Goal: Transaction & Acquisition: Purchase product/service

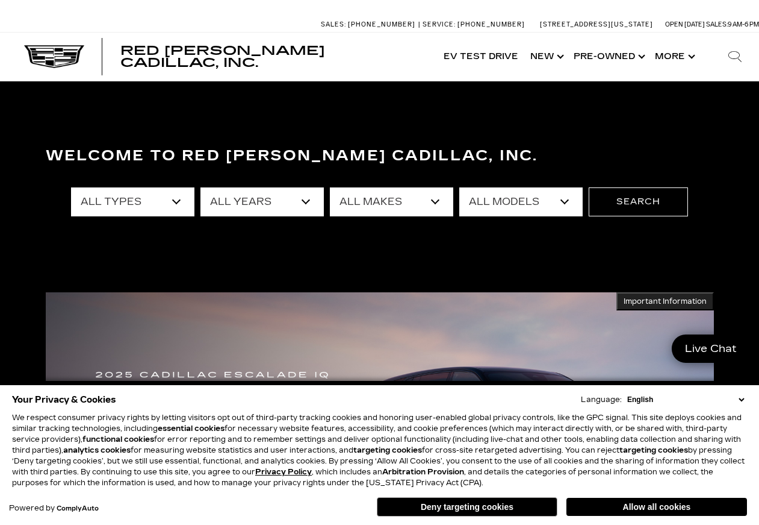
click at [177, 199] on select "All Types New Used Certified Used Demo" at bounding box center [132, 201] width 123 height 29
select select "New"
click at [71, 187] on select "All Types New Used Certified Used Demo" at bounding box center [132, 201] width 123 height 29
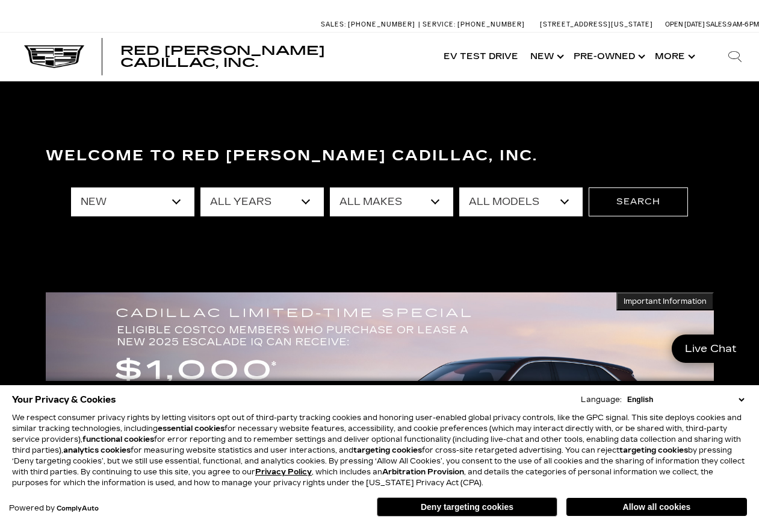
click at [435, 201] on select "All Makes Cadillac" at bounding box center [391, 201] width 123 height 29
select select "Cadillac"
click at [330, 187] on select "All Makes Cadillac" at bounding box center [391, 201] width 123 height 29
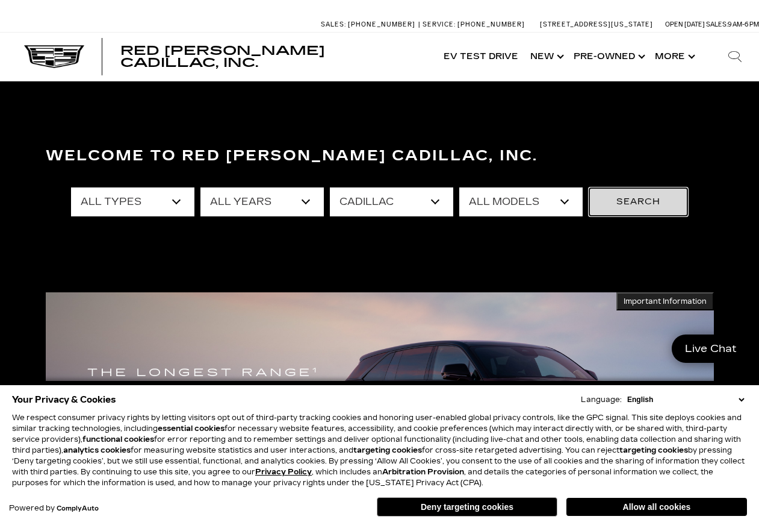
click at [602, 205] on button "Search" at bounding box center [638, 201] width 99 height 29
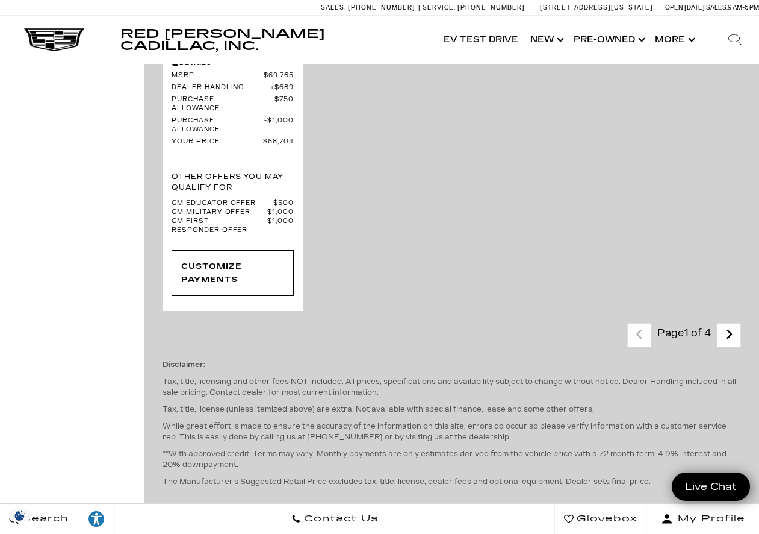
scroll to position [3192, 0]
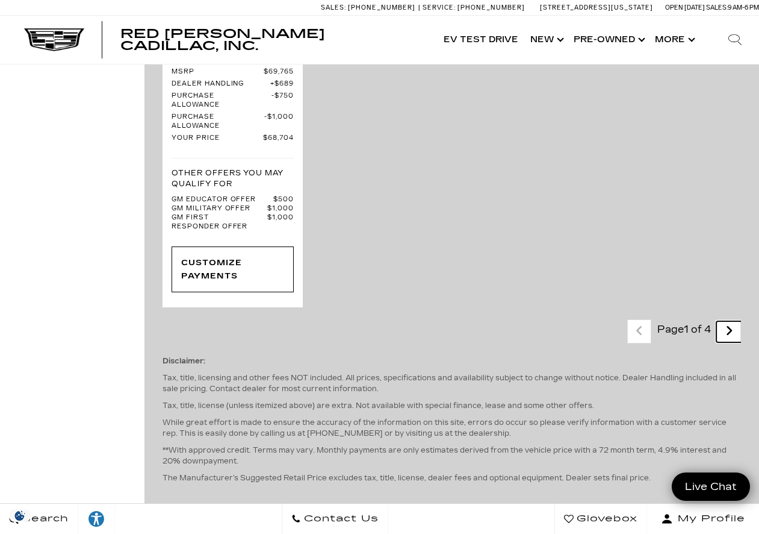
drag, startPoint x: 736, startPoint y: 374, endPoint x: 696, endPoint y: 343, distance: 50.6
click at [733, 340] on icon "next page" at bounding box center [730, 330] width 8 height 19
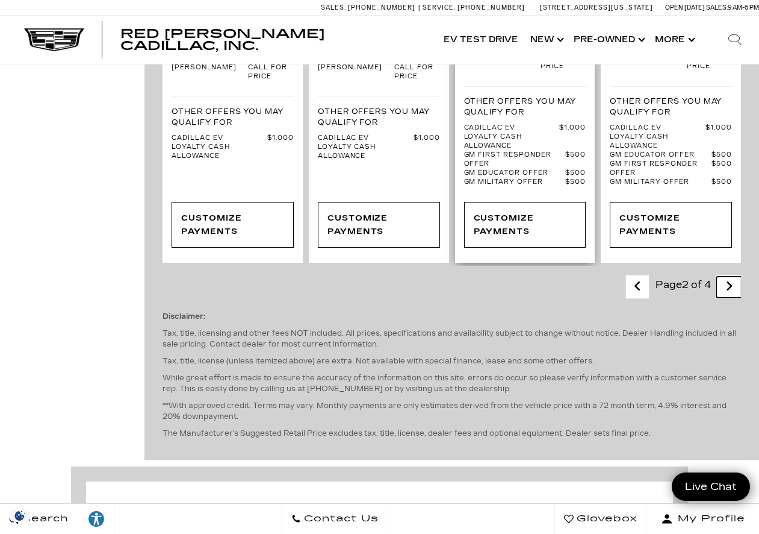
scroll to position [2770, 0]
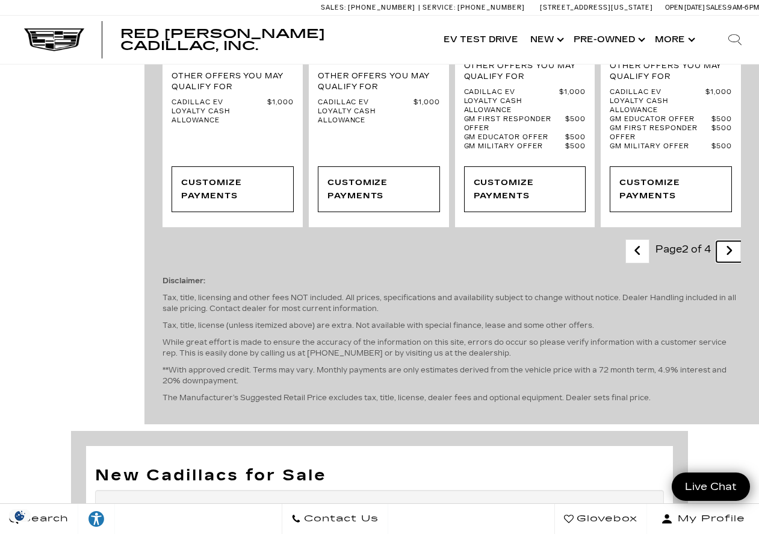
click at [734, 262] on link "Next - Page" at bounding box center [730, 251] width 26 height 21
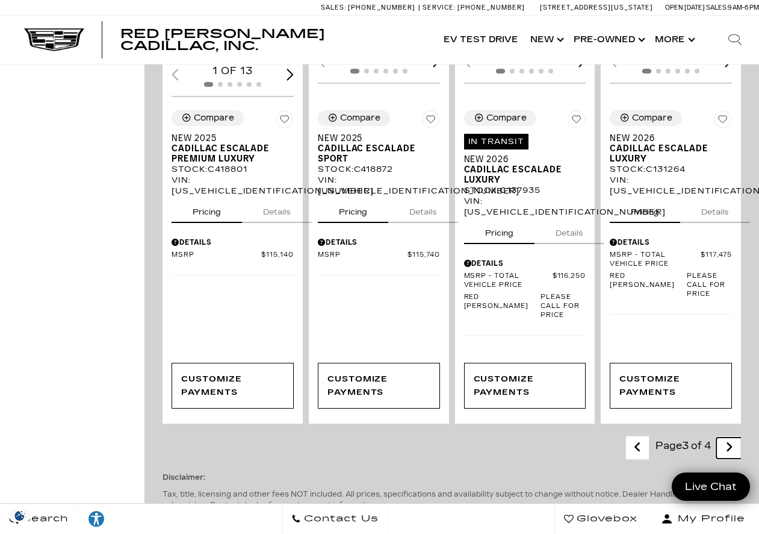
scroll to position [2409, 0]
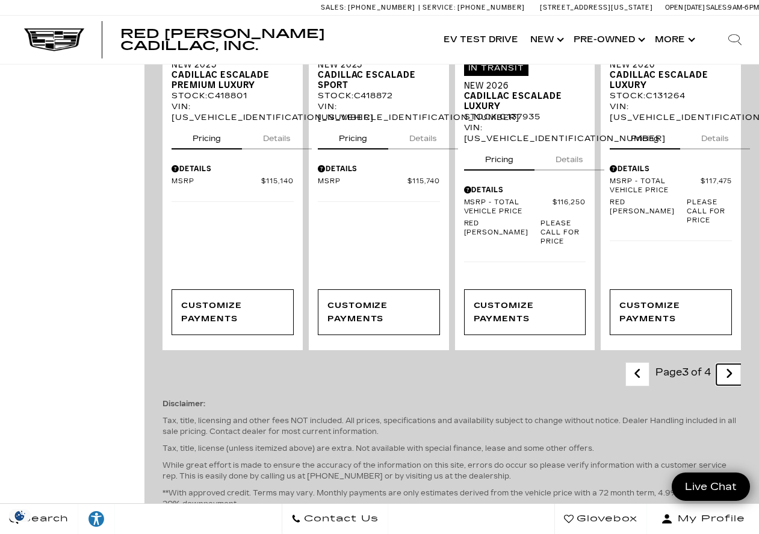
drag, startPoint x: 738, startPoint y: 446, endPoint x: 732, endPoint y: 444, distance: 6.5
click at [733, 383] on icon "next page" at bounding box center [730, 373] width 8 height 19
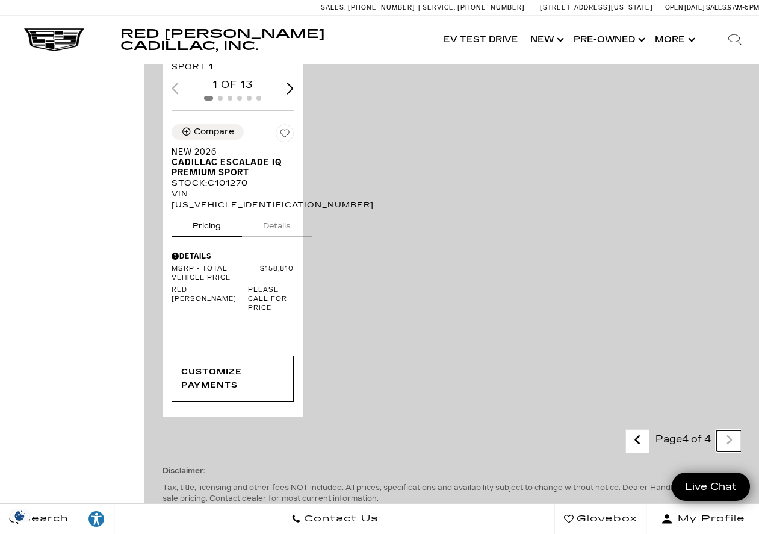
scroll to position [1204, 0]
